Goal: Task Accomplishment & Management: Complete application form

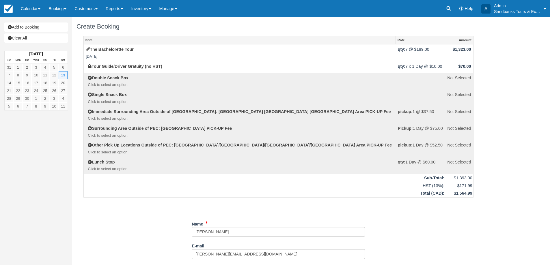
select select "Option 5: 2 Wineries, 1 Cidery, 1 Brewery"
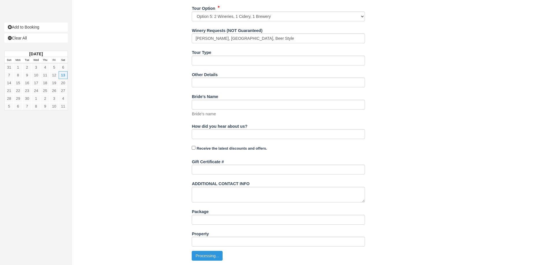
click at [207, 257] on button "Processing..." at bounding box center [207, 256] width 31 height 10
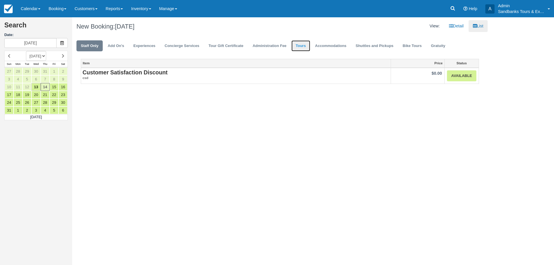
click at [306, 48] on link "Tours" at bounding box center [300, 45] width 19 height 11
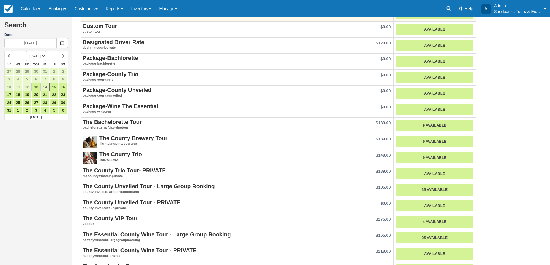
scroll to position [144, 0]
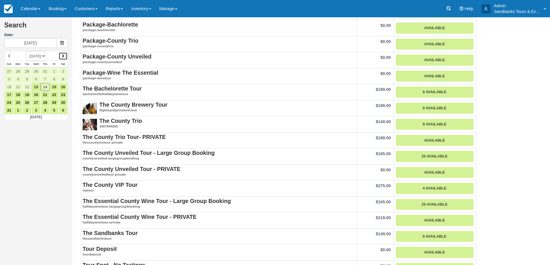
click at [64, 55] on icon at bounding box center [63, 56] width 3 height 4
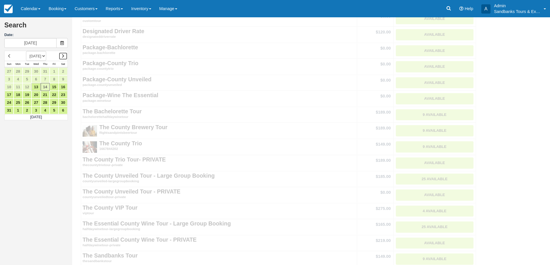
scroll to position [0, 0]
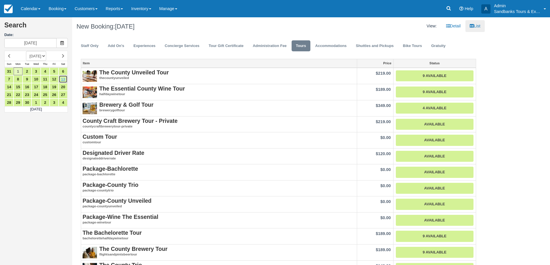
click at [64, 81] on link "13" at bounding box center [63, 79] width 9 height 8
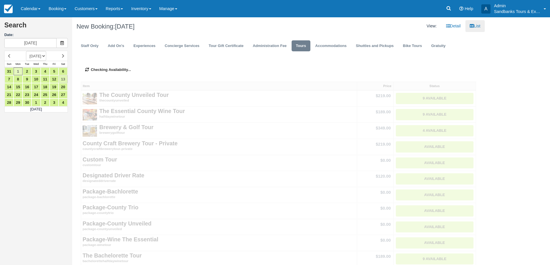
type input "09/13/25"
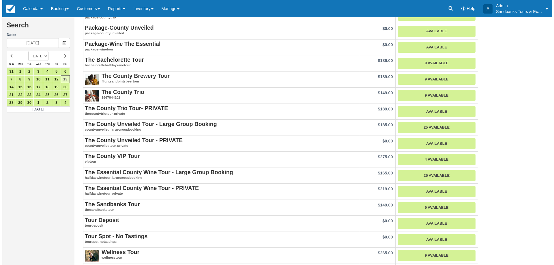
scroll to position [144, 0]
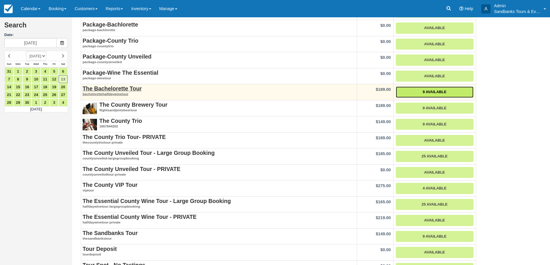
click at [422, 89] on link "9 Available" at bounding box center [435, 92] width 78 height 11
click at [436, 91] on link "9 Available" at bounding box center [435, 92] width 78 height 11
click at [397, 94] on link "9 Available" at bounding box center [435, 92] width 78 height 11
click at [412, 94] on link "9 Available" at bounding box center [435, 92] width 78 height 11
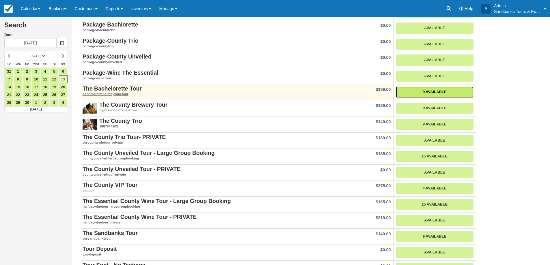
click at [412, 94] on link "9 Available" at bounding box center [435, 92] width 78 height 11
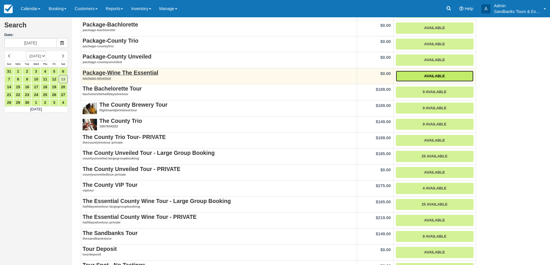
click at [420, 76] on link "Available" at bounding box center [435, 76] width 78 height 11
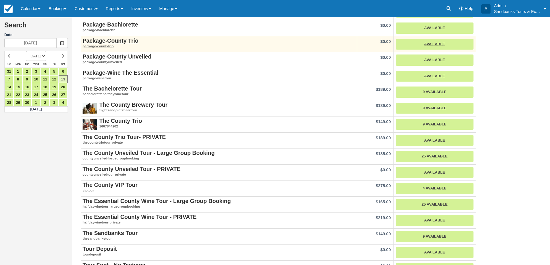
click at [424, 51] on td "Available" at bounding box center [434, 44] width 83 height 16
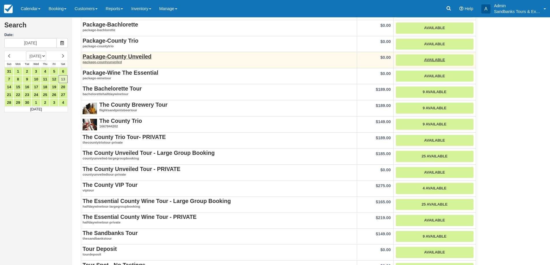
click at [423, 67] on td "Available" at bounding box center [434, 60] width 83 height 16
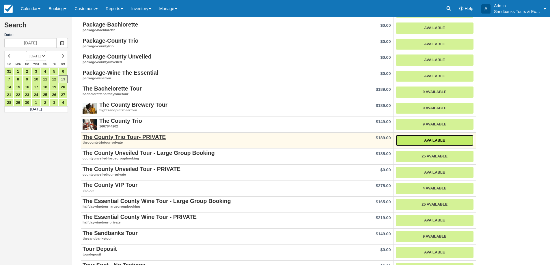
click at [441, 136] on link "Available" at bounding box center [435, 140] width 78 height 11
click at [444, 133] on td "Available" at bounding box center [434, 140] width 83 height 16
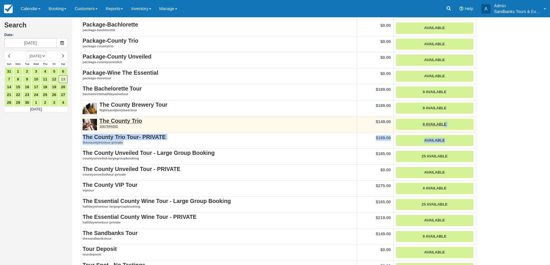
click at [444, 132] on tbody "The County Unveiled Tour thecountyunveiled $219.00 9 Available The Essential Co…" at bounding box center [278, 157] width 395 height 466
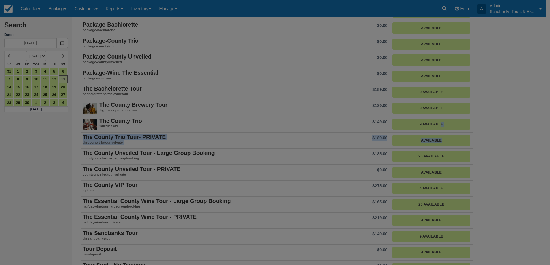
drag, startPoint x: 425, startPoint y: 93, endPoint x: 486, endPoint y: 85, distance: 61.1
click at [486, 85] on div at bounding box center [275, 132] width 550 height 265
click at [0, 0] on div "Availability Book Now The County Trio Tour- PRIVATE August 2025 Sun Sunday Mon …" at bounding box center [0, 0] width 0 height 0
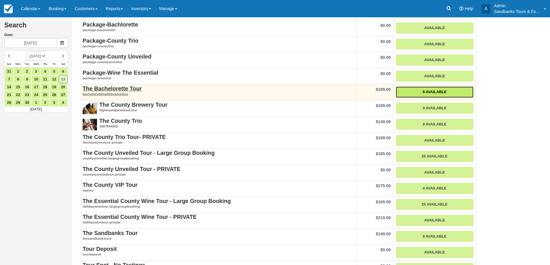
click at [423, 94] on link "9 Available" at bounding box center [435, 92] width 78 height 11
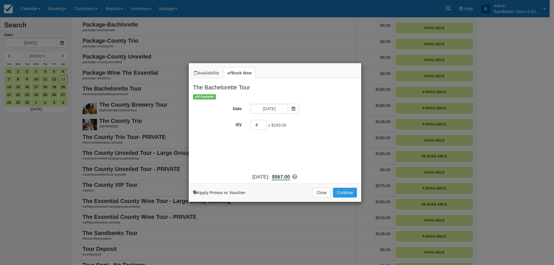
click at [264, 124] on input "4" at bounding box center [259, 125] width 17 height 10
click at [264, 124] on input "5" at bounding box center [259, 125] width 17 height 10
click at [264, 124] on input "6" at bounding box center [259, 125] width 17 height 10
type input "7"
click at [264, 124] on input "7" at bounding box center [259, 125] width 17 height 10
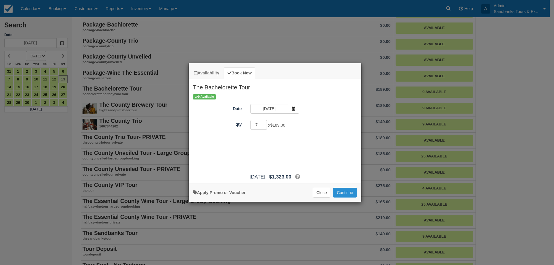
click at [343, 191] on button "Continue" at bounding box center [345, 193] width 24 height 10
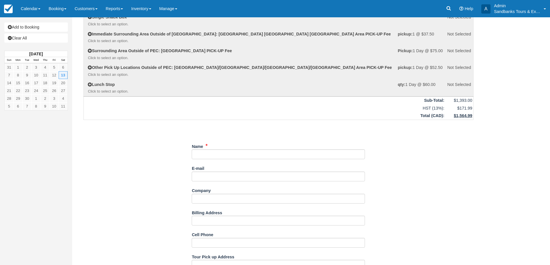
scroll to position [144, 0]
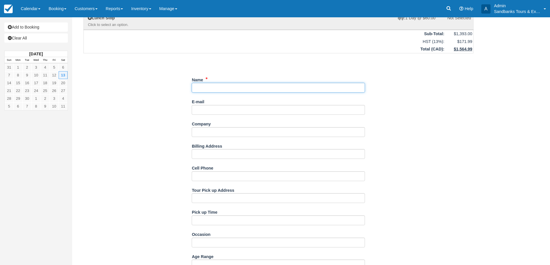
click at [210, 90] on input "Name" at bounding box center [278, 88] width 173 height 10
click at [201, 89] on input "Name" at bounding box center [278, 88] width 173 height 10
type input "Eljiah Graham"
click at [222, 112] on input "E-mail" at bounding box center [278, 110] width 173 height 10
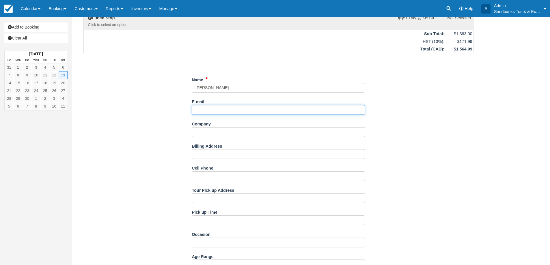
paste input "daniela@ecdesignbuild.ca"
type input "daniela@ecdesignbuild.ca"
click at [169, 130] on div "Item Rate Amount The Bachelorette Tour Sat Sept 13, 2025 qty: 7 @ $189.00 $1,32…" at bounding box center [278, 206] width 404 height 630
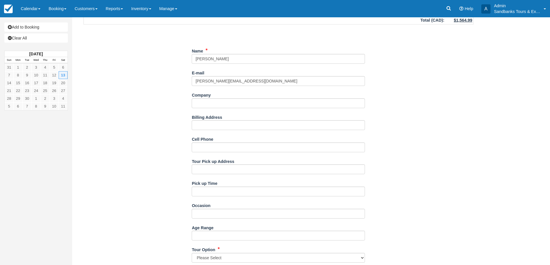
scroll to position [202, 0]
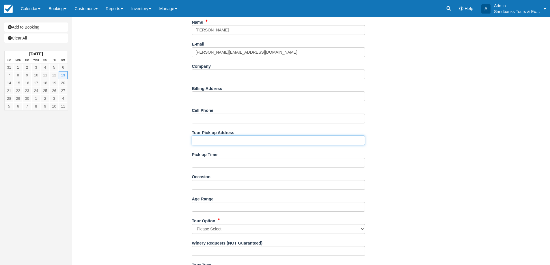
click at [207, 144] on input "Tour Pick up Address" at bounding box center [278, 141] width 173 height 10
type input "East Lake Cottages"
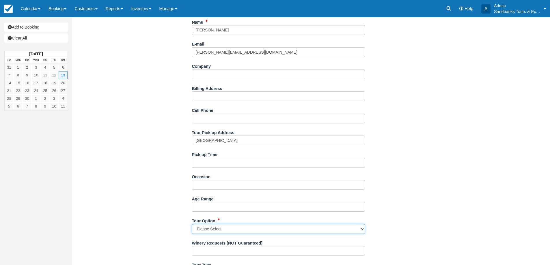
click at [224, 230] on select "Please Select Option 1: 4 Wineries Option 2: 3 Wineries, 1 Cidery Option 3: 2 W…" at bounding box center [278, 229] width 173 height 10
select select "Option 5: 2 Wineries, 1 Cidery, 1 Brewery"
click at [192, 224] on select "Please Select Option 1: 4 Wineries Option 2: 3 Wineries, 1 Cidery Option 3: 2 W…" at bounding box center [278, 229] width 173 height 10
click at [219, 212] on input "Age Range" at bounding box center [278, 207] width 173 height 10
click at [205, 161] on input "Pick up Time" at bounding box center [278, 163] width 173 height 10
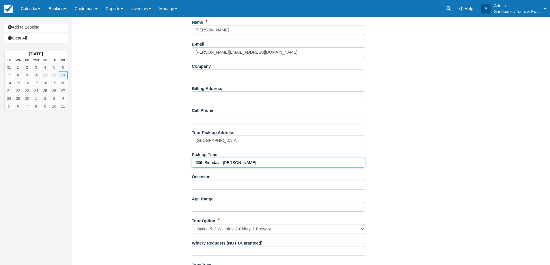
type input "60th Birthday - Darlene"
click at [167, 167] on div "Item Rate Amount The Bachelorette Tour Sat Sept 13, 2025 qty: 7 @ $189.00 $1,32…" at bounding box center [278, 149] width 404 height 630
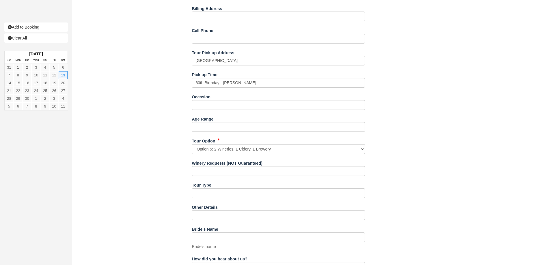
scroll to position [289, 0]
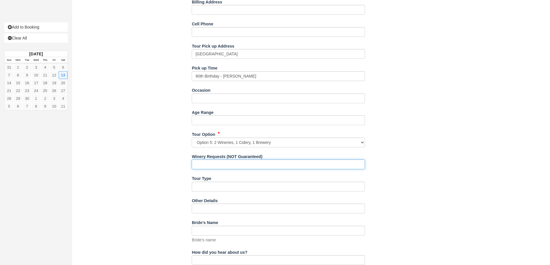
click at [208, 163] on input "Winery Requests (NOT Guaranteed)" at bounding box center [278, 165] width 173 height 10
type input "Harwood, Loch Mor"
click at [170, 168] on div "Item Rate Amount The Bachelorette Tour Sat Sept 13, 2025 qty: 7 @ $189.00 $1,32…" at bounding box center [278, 62] width 404 height 630
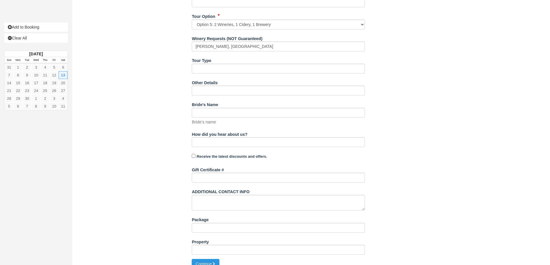
scroll to position [415, 0]
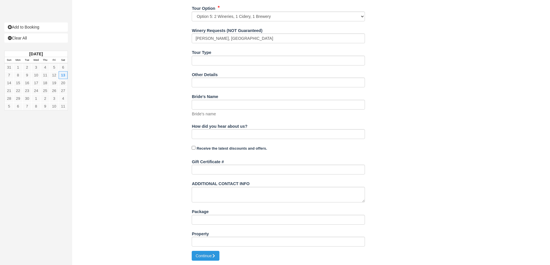
click at [201, 249] on div "Property" at bounding box center [278, 240] width 173 height 22
click at [207, 255] on button "Continue" at bounding box center [206, 256] width 28 height 10
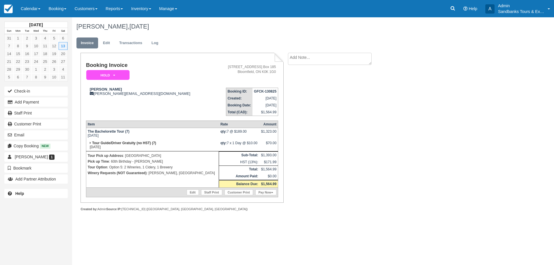
click at [19, 130] on div "Email" at bounding box center [36, 135] width 72 height 11
click at [23, 130] on button "Email" at bounding box center [35, 134] width 63 height 9
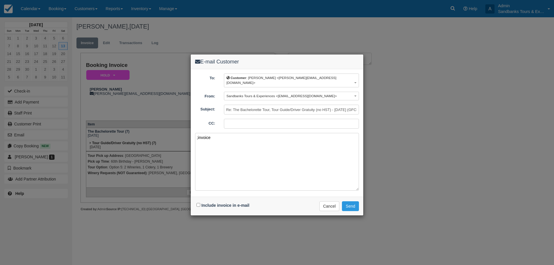
paste textarea "Please see your booking invoice below for a XXX tour for your group of XXX for …"
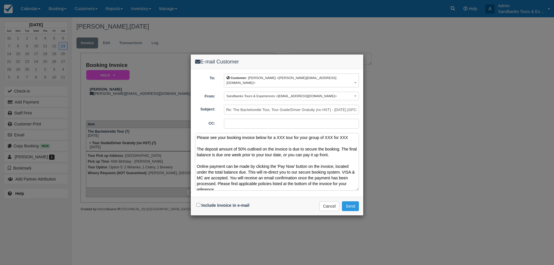
drag, startPoint x: 350, startPoint y: 133, endPoint x: 277, endPoint y: 132, distance: 73.0
click at [277, 133] on textarea "Please see your booking invoice below for a XXX tour for your group of XXX for …" at bounding box center [277, 162] width 164 height 58
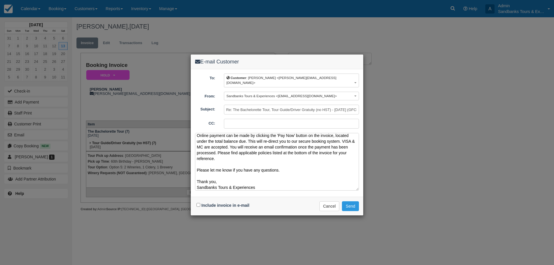
scroll to position [38, 0]
type textarea "Please see your booking invoice below for a Private Tour for your group of 7 on…"
click at [199, 203] on input "Include invoice in e-mail" at bounding box center [199, 205] width 4 height 4
checkbox input "true"
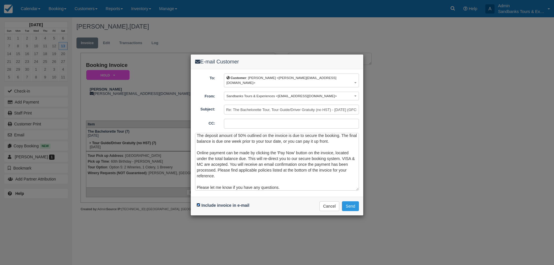
scroll to position [29, 0]
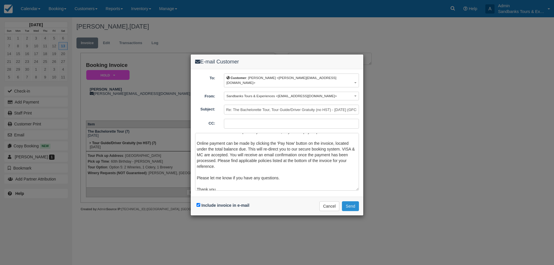
click at [350, 201] on button "Send" at bounding box center [350, 206] width 17 height 10
